Goal: Task Accomplishment & Management: Complete application form

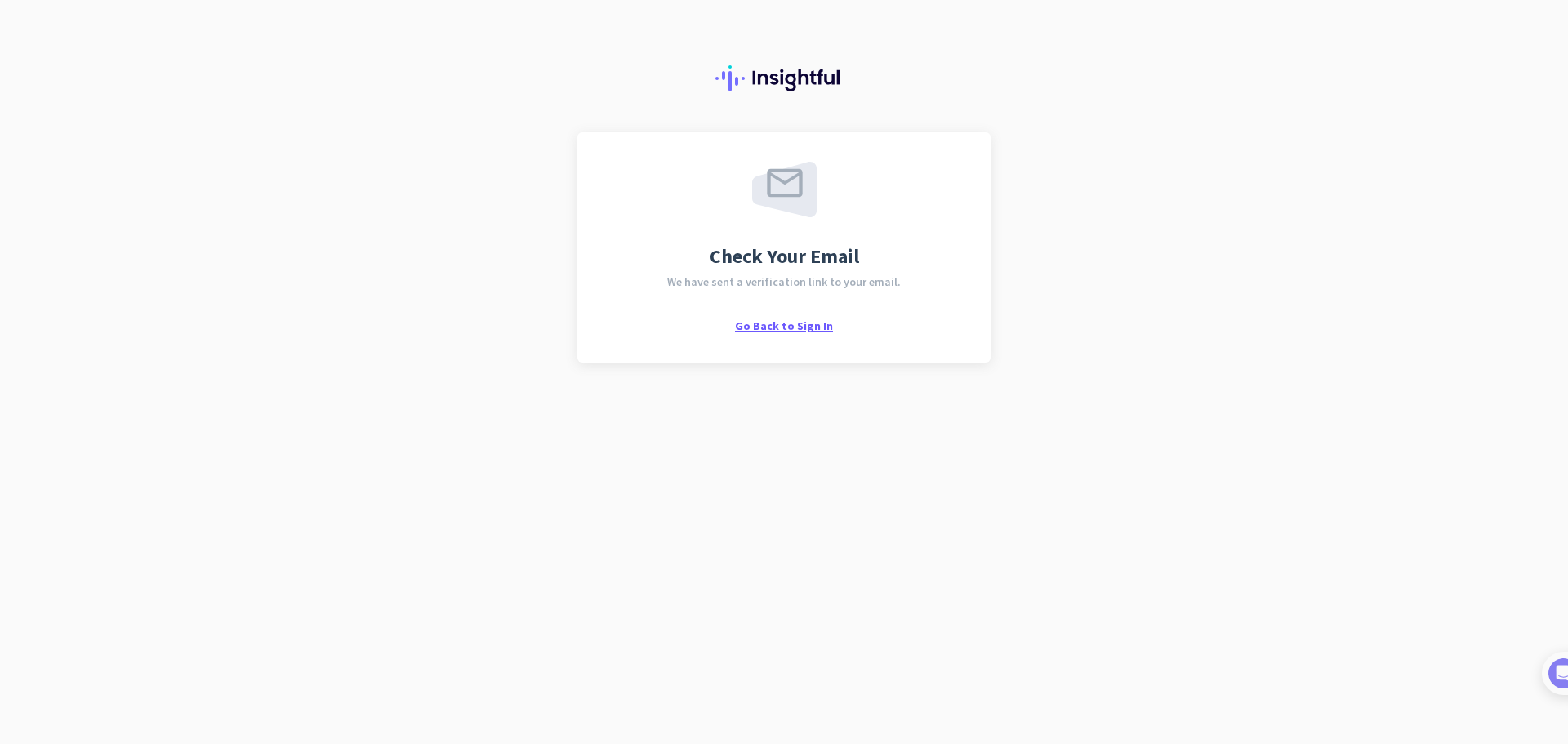
click at [780, 326] on span "Go Back to Sign In" at bounding box center [784, 326] width 98 height 14
